Goal: Information Seeking & Learning: Learn about a topic

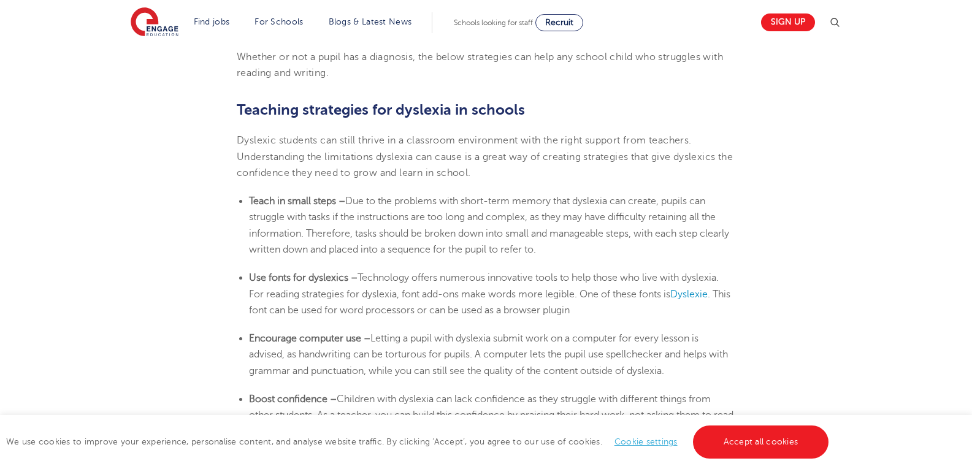
scroll to position [2086, 0]
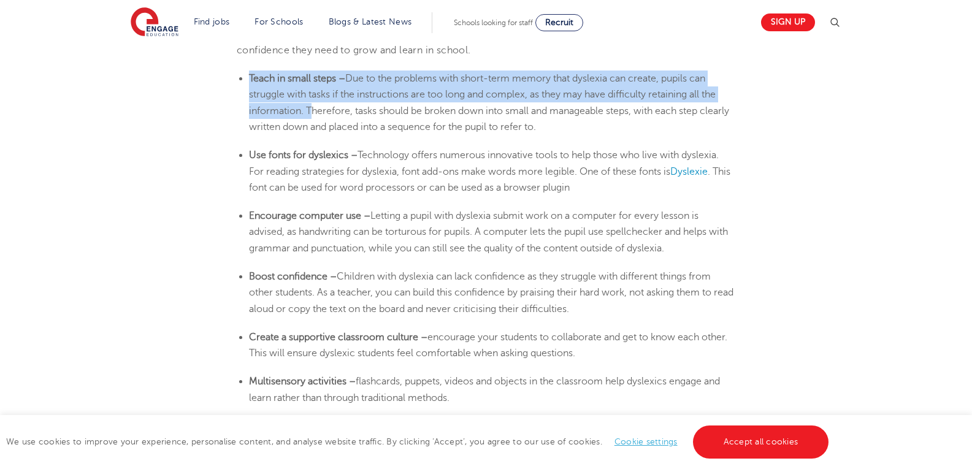
drag, startPoint x: 250, startPoint y: 74, endPoint x: 306, endPoint y: 111, distance: 66.9
click at [306, 111] on li "Teach in small steps – Due to the problems with short-term memory that [MEDICAL…" at bounding box center [492, 103] width 486 height 64
copy li "Teach in small steps – Due to the problems with short-term memory that [MEDICAL…"
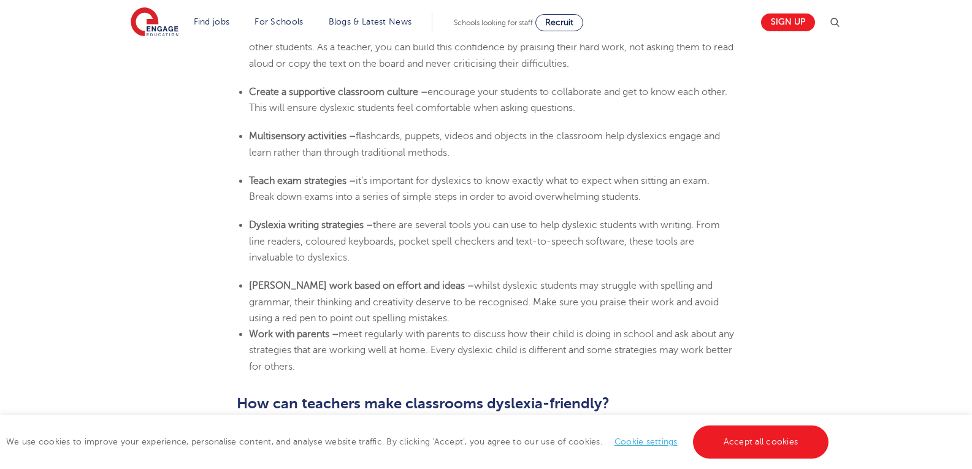
scroll to position [2270, 0]
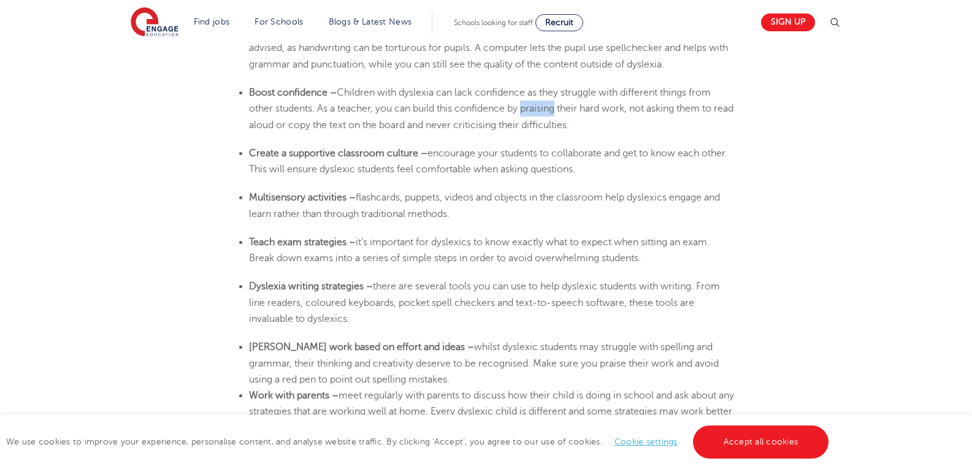
drag, startPoint x: 522, startPoint y: 108, endPoint x: 557, endPoint y: 107, distance: 35.0
click at [557, 107] on span "Children with dyslexia can lack confidence as they struggle with different thin…" at bounding box center [491, 109] width 485 height 44
